Goal: Information Seeking & Learning: Learn about a topic

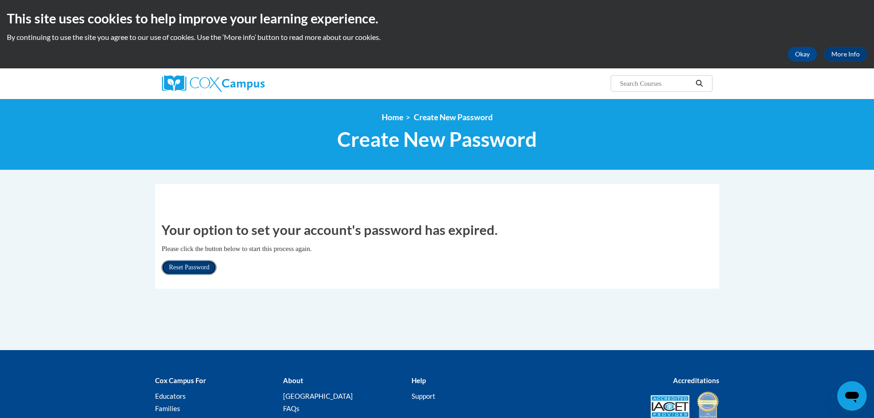
click at [194, 269] on link "Reset Password" at bounding box center [188, 267] width 55 height 15
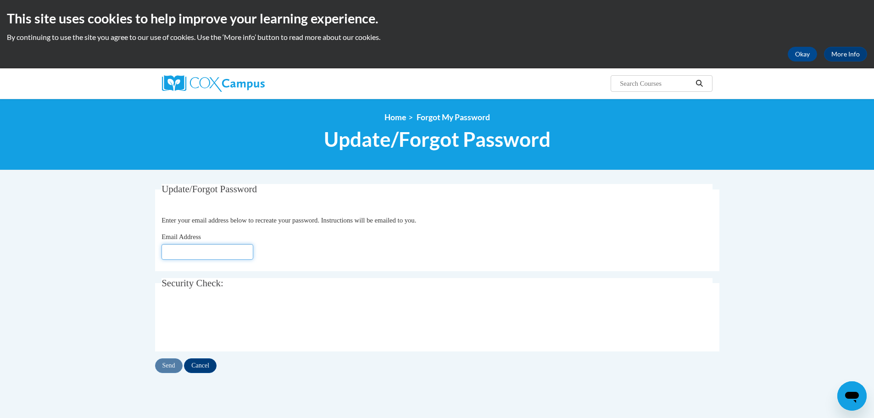
click at [190, 255] on input "Email Address" at bounding box center [207, 252] width 92 height 16
type input "[EMAIL_ADDRESS][PERSON_NAME][DOMAIN_NAME]"
click at [168, 362] on input "Send" at bounding box center [169, 365] width 28 height 15
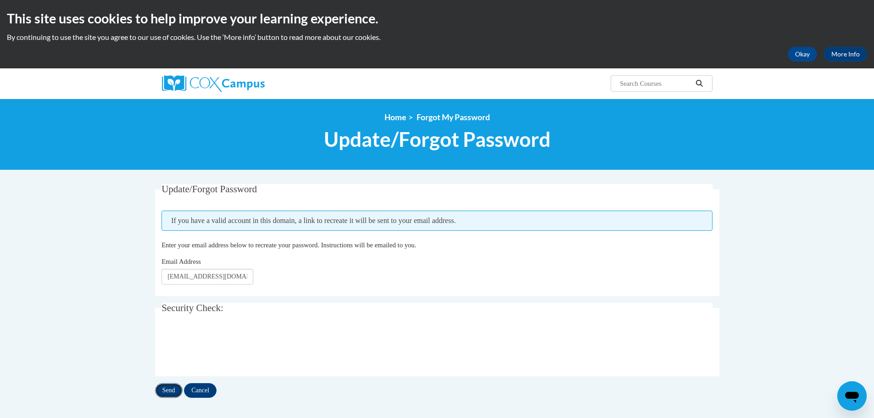
click at [166, 392] on input "Send" at bounding box center [169, 390] width 28 height 15
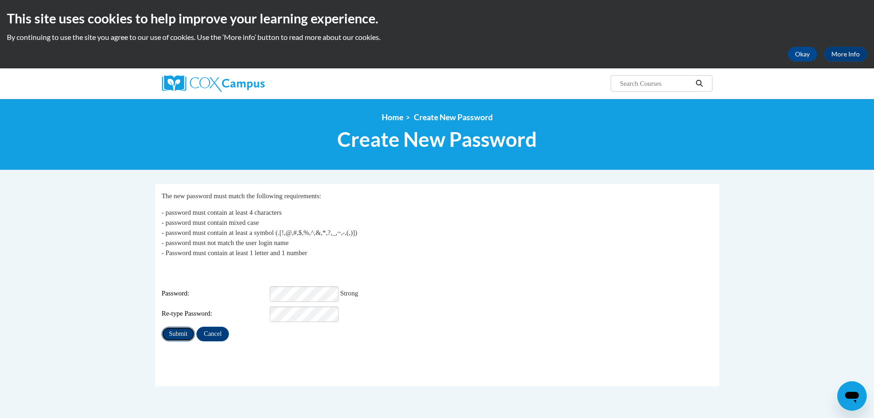
click at [186, 326] on input "Submit" at bounding box center [177, 333] width 33 height 15
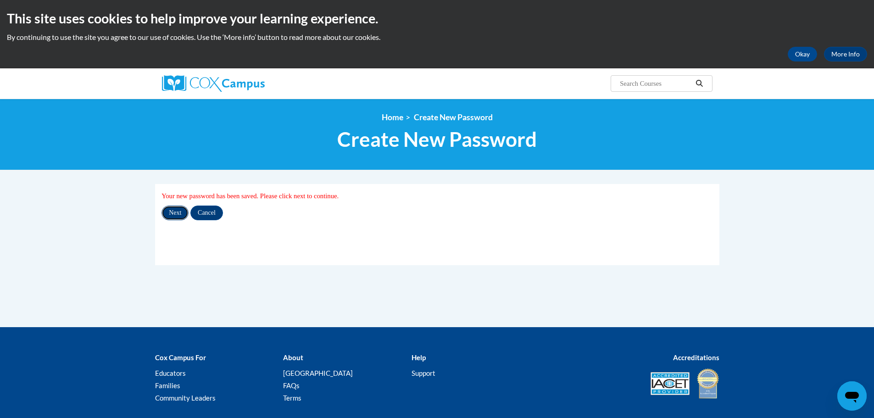
click at [170, 210] on input "Next" at bounding box center [174, 212] width 27 height 15
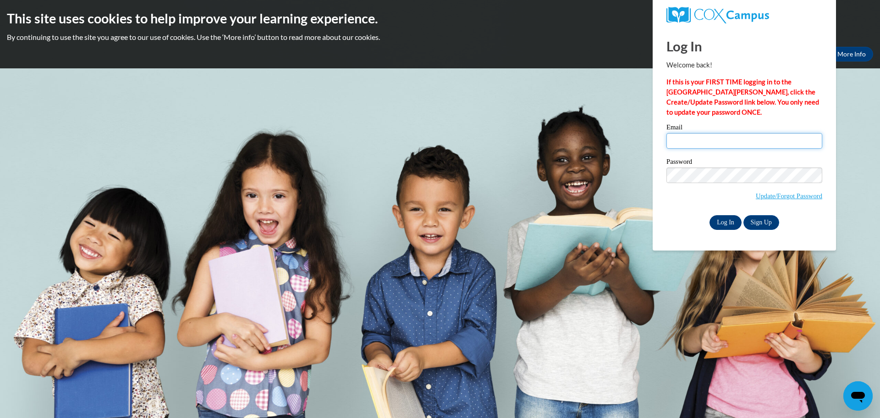
type input "[EMAIL_ADDRESS][PERSON_NAME][DOMAIN_NAME]"
click at [730, 221] on input "Log In" at bounding box center [726, 222] width 32 height 15
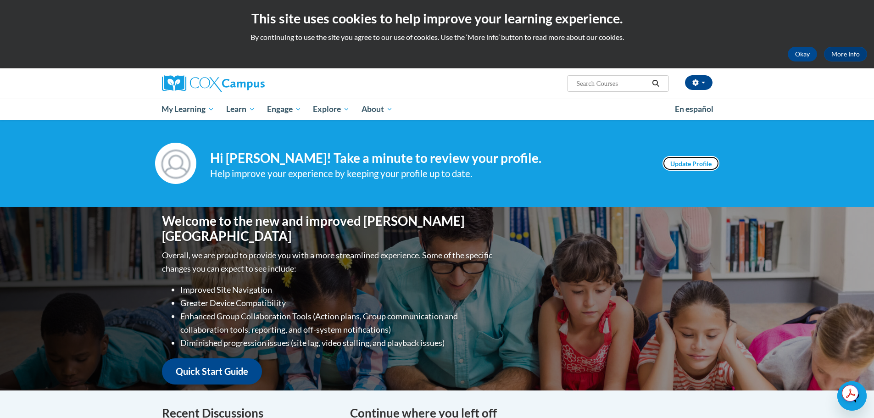
click at [680, 160] on link "Update Profile" at bounding box center [690, 163] width 57 height 15
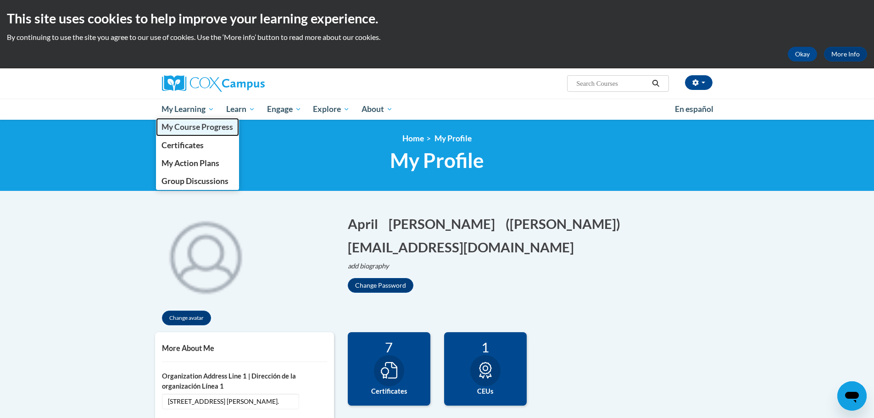
click at [188, 125] on span "My Course Progress" at bounding box center [197, 127] width 72 height 10
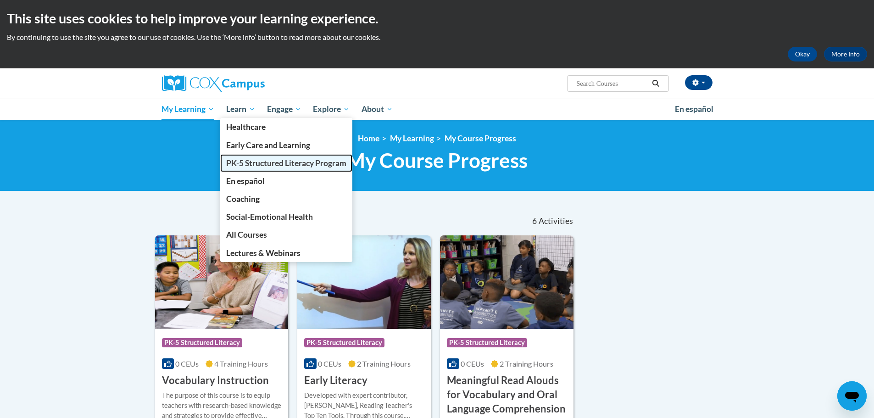
click at [242, 160] on span "PK-5 Structured Literacy Program" at bounding box center [286, 163] width 120 height 10
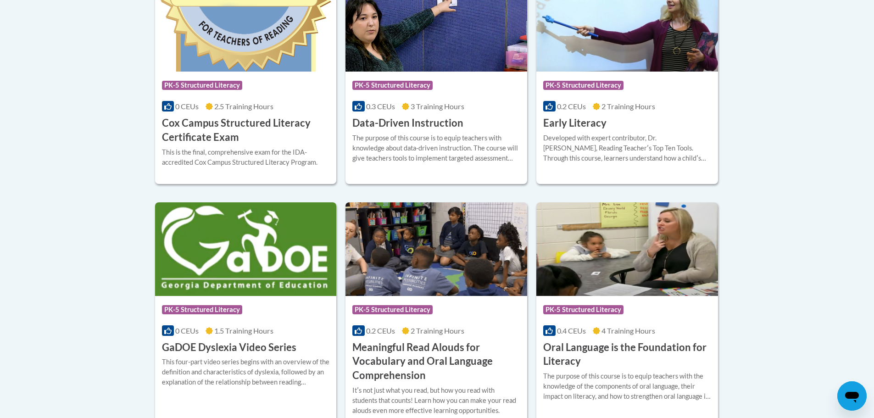
scroll to position [806, 0]
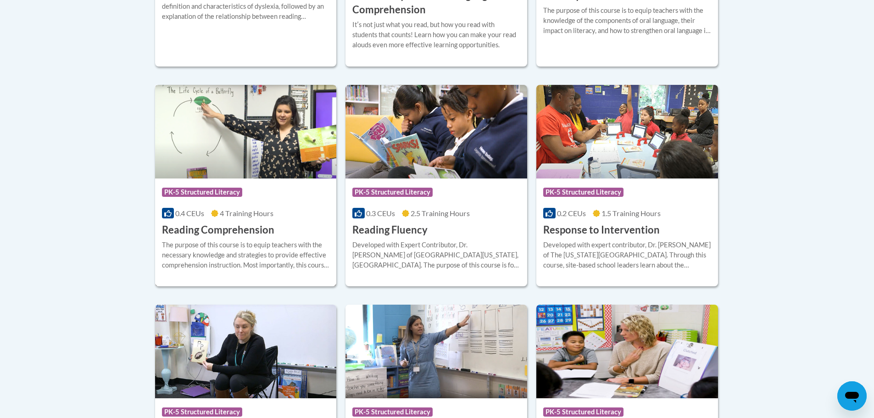
click at [225, 157] on img at bounding box center [246, 132] width 182 height 94
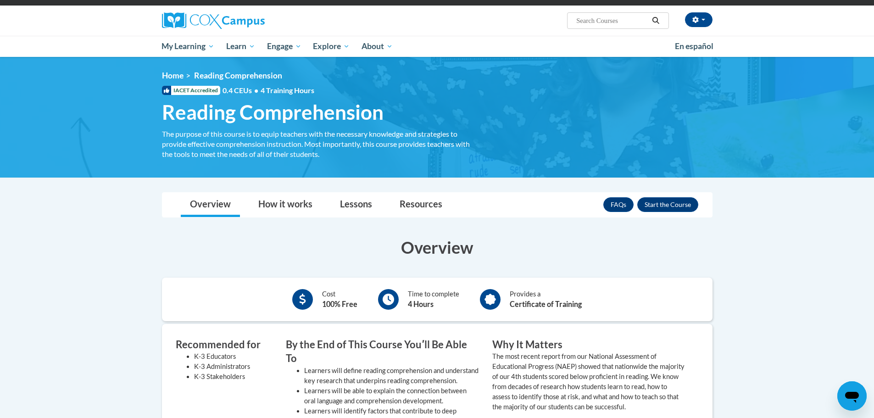
scroll to position [56, 0]
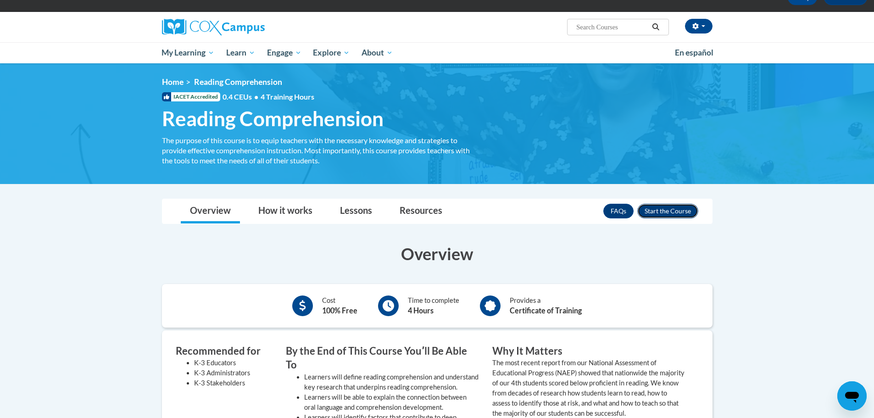
click at [668, 211] on button "Enroll" at bounding box center [667, 211] width 61 height 15
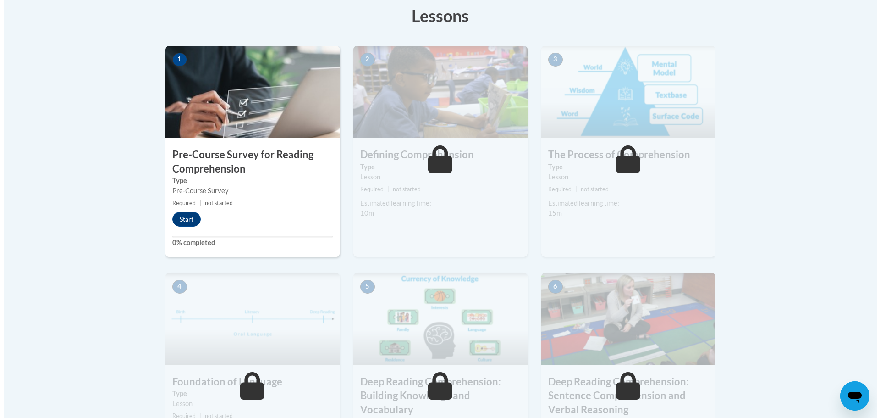
scroll to position [265, 0]
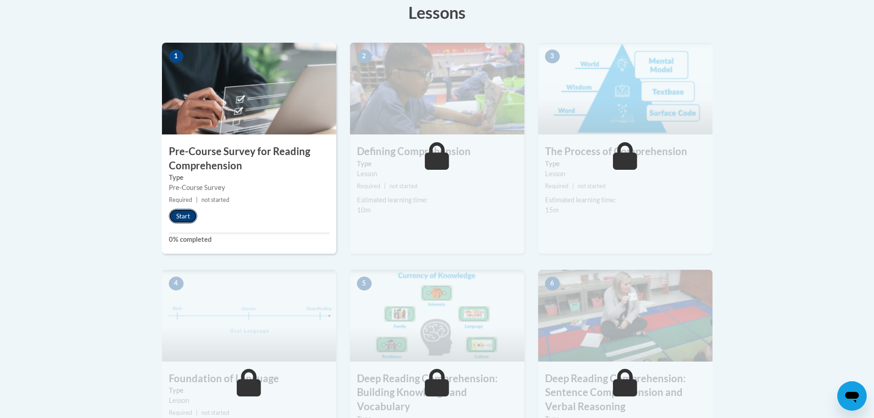
click at [173, 213] on button "Start" at bounding box center [183, 216] width 28 height 15
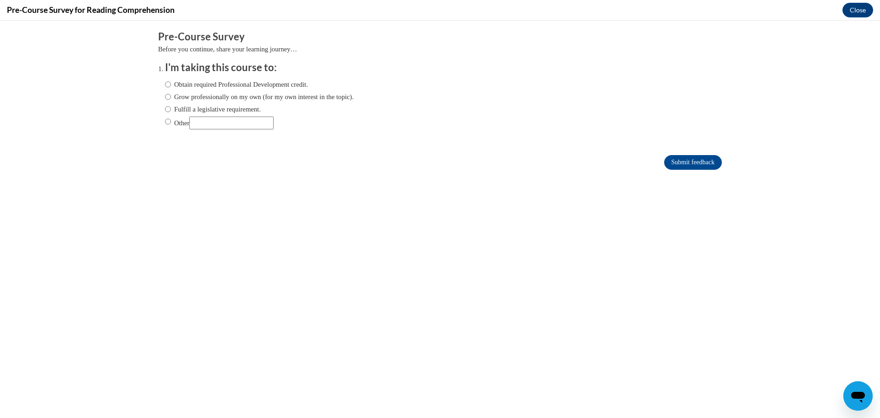
scroll to position [0, 0]
click at [165, 85] on input "Obtain required Professional Development credit." at bounding box center [168, 84] width 6 height 10
radio input "true"
click at [671, 160] on input "Submit feedback" at bounding box center [693, 162] width 58 height 15
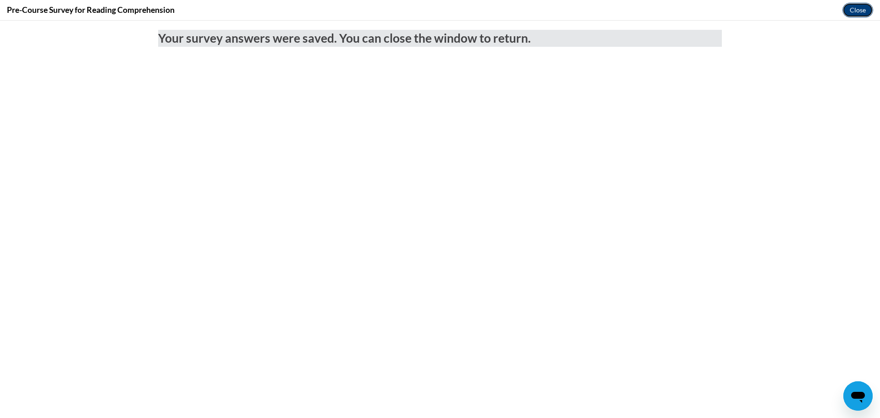
click at [848, 12] on button "Close" at bounding box center [858, 10] width 31 height 15
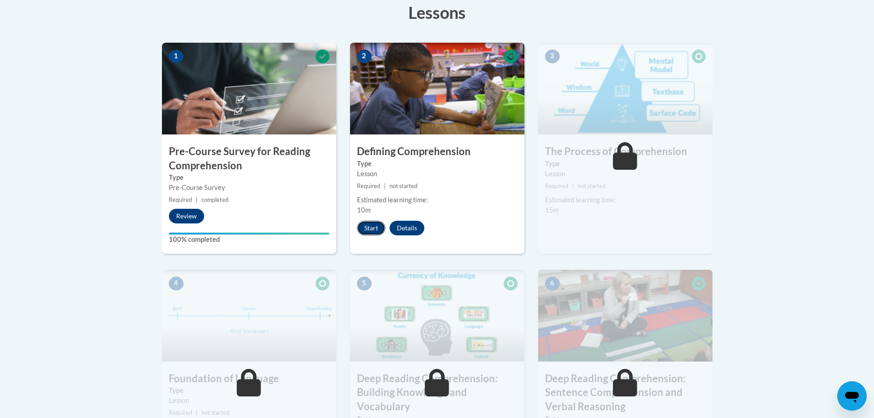
click at [363, 228] on button "Start" at bounding box center [371, 228] width 28 height 15
